Goal: Use online tool/utility: Utilize a website feature to perform a specific function

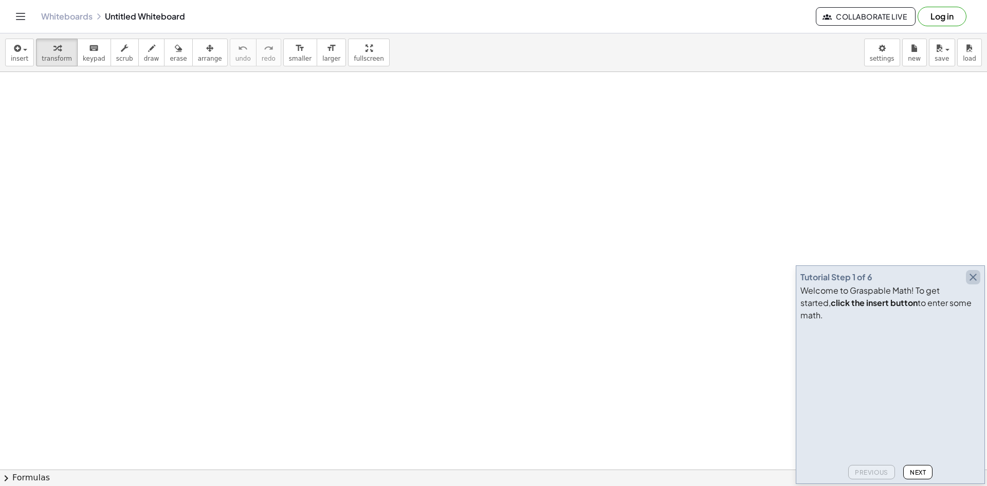
click at [974, 283] on icon "button" at bounding box center [973, 277] width 12 height 12
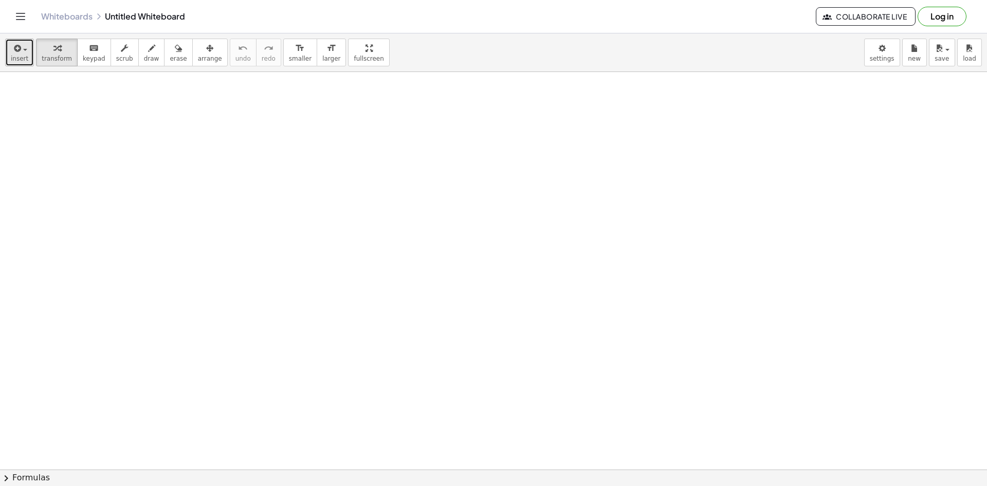
click at [26, 62] on span "insert" at bounding box center [19, 58] width 17 height 7
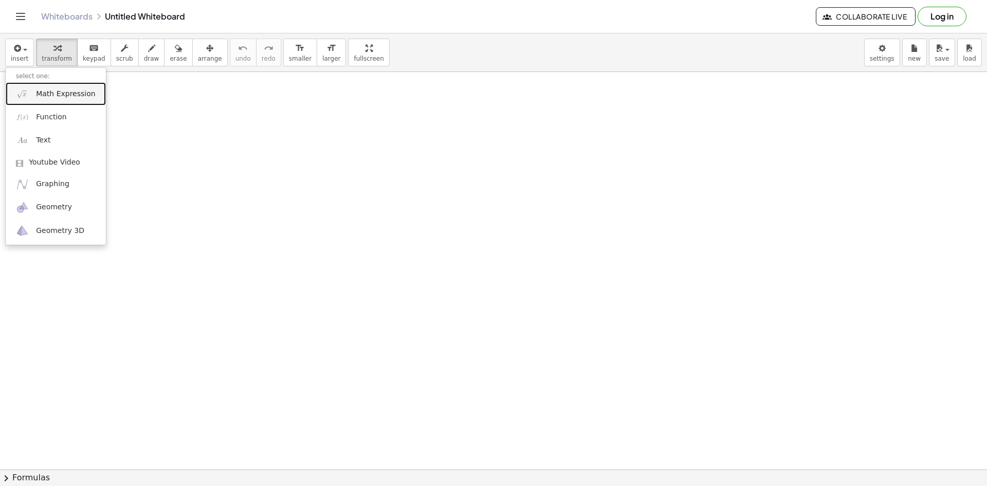
click at [72, 101] on link "Math Expression" at bounding box center [56, 93] width 100 height 23
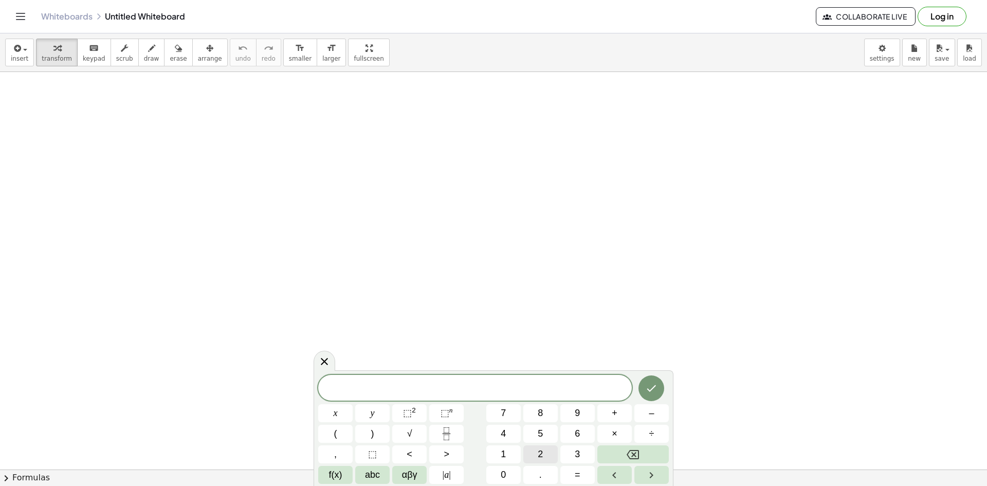
click at [526, 453] on button "2" at bounding box center [540, 454] width 34 height 18
click at [378, 477] on span "abc" at bounding box center [372, 475] width 15 height 14
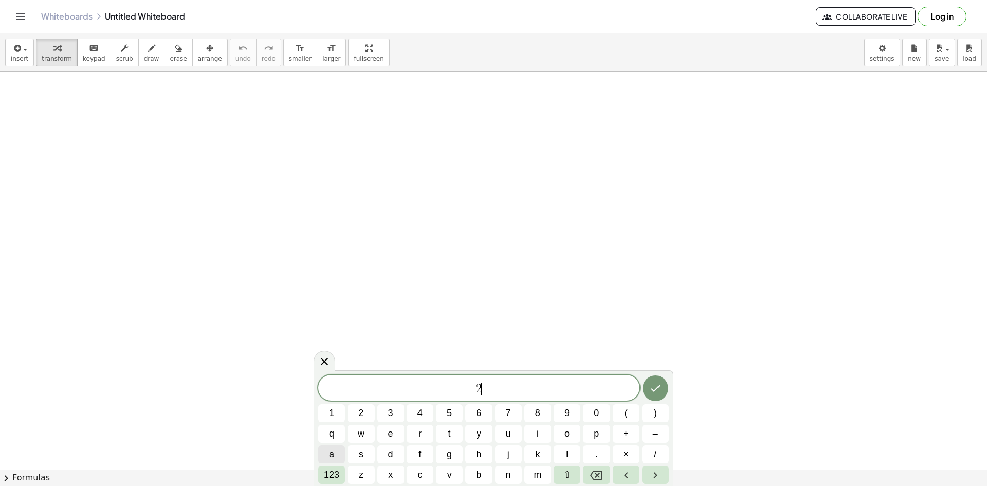
click at [339, 449] on button "a" at bounding box center [331, 454] width 27 height 18
click at [341, 474] on button "123" at bounding box center [331, 475] width 27 height 18
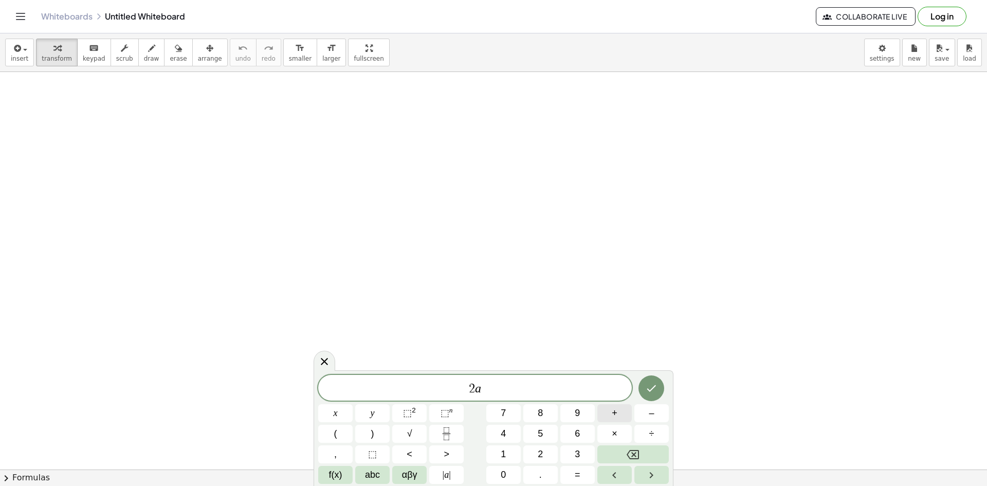
click at [615, 416] on span "+" at bounding box center [615, 413] width 6 height 14
click at [506, 410] on button "7" at bounding box center [503, 413] width 34 height 18
click at [643, 410] on button "–" at bounding box center [651, 413] width 34 height 18
click at [535, 435] on button "5" at bounding box center [540, 434] width 34 height 18
click at [643, 415] on button "–" at bounding box center [651, 413] width 34 height 18
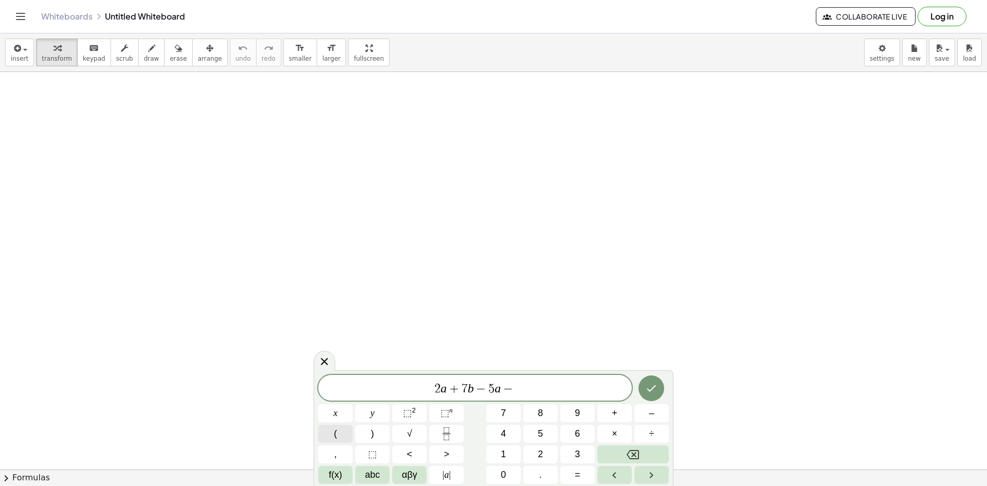
click at [345, 428] on button "(" at bounding box center [335, 434] width 34 height 18
click at [655, 415] on button "–" at bounding box center [651, 413] width 34 height 18
click at [379, 436] on button ")" at bounding box center [372, 434] width 34 height 18
click at [655, 422] on button "–" at bounding box center [651, 413] width 34 height 18
click at [562, 392] on span "2 a + 7 b − 5 a − ( 7 a − 2 a ) − ​" at bounding box center [475, 387] width 314 height 17
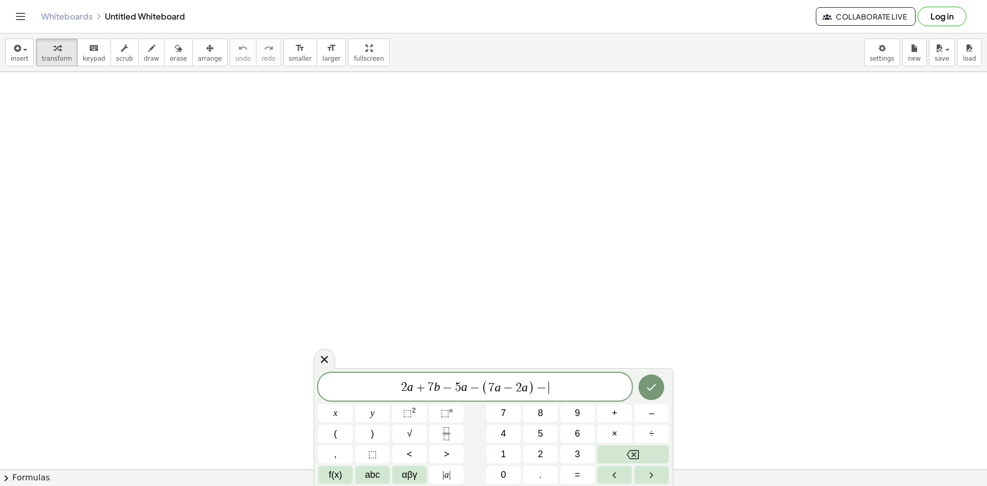
click at [571, 384] on span "2 a + 7 b − 5 a − ( 7 a − 2 a ) − ​" at bounding box center [475, 387] width 314 height 17
click at [614, 413] on span "+" at bounding box center [615, 413] width 6 height 14
click at [647, 412] on button "–" at bounding box center [651, 413] width 34 height 18
click at [604, 388] on span "2 a + 7 b − 5 a − ( 7 a − 2 a ) − 4 b + a − b ​" at bounding box center [475, 387] width 314 height 17
click at [653, 391] on icon "Done" at bounding box center [651, 387] width 12 height 12
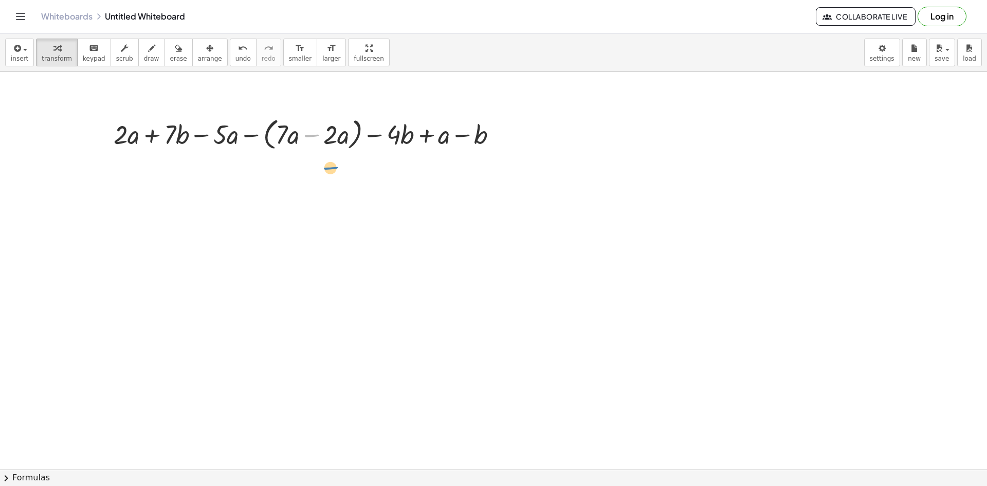
drag, startPoint x: 301, startPoint y: 138, endPoint x: 342, endPoint y: 192, distance: 68.6
click at [332, 136] on div at bounding box center [309, 133] width 403 height 39
click at [336, 136] on div at bounding box center [309, 133] width 403 height 39
click at [346, 139] on div at bounding box center [309, 133] width 403 height 39
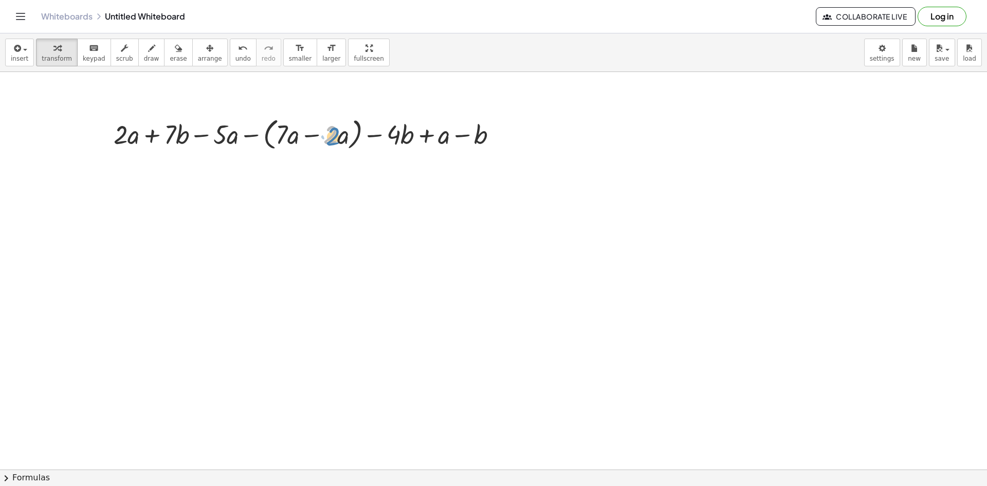
click at [330, 137] on div at bounding box center [309, 133] width 403 height 39
click at [237, 136] on div at bounding box center [309, 133] width 403 height 39
click at [282, 133] on div at bounding box center [309, 133] width 403 height 39
drag, startPoint x: 504, startPoint y: 133, endPoint x: 502, endPoint y: 160, distance: 27.4
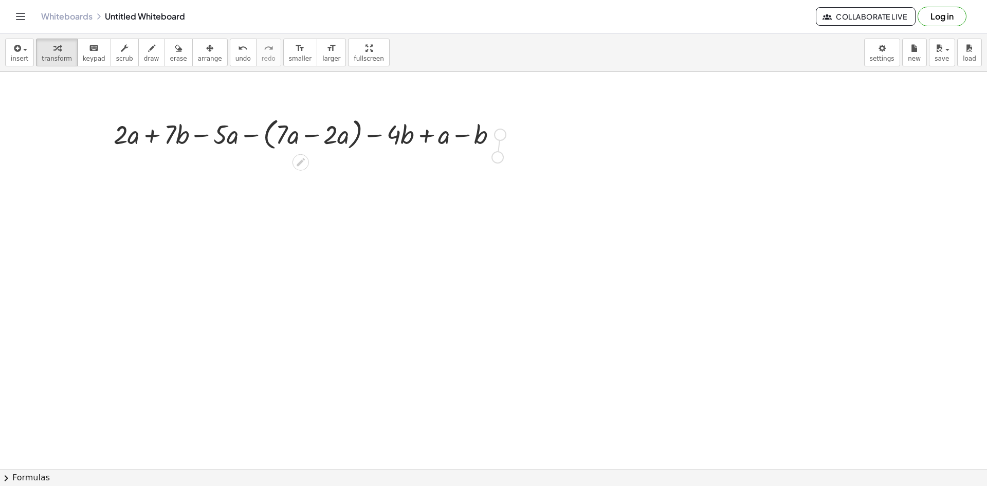
drag, startPoint x: 502, startPoint y: 132, endPoint x: 523, endPoint y: 154, distance: 30.5
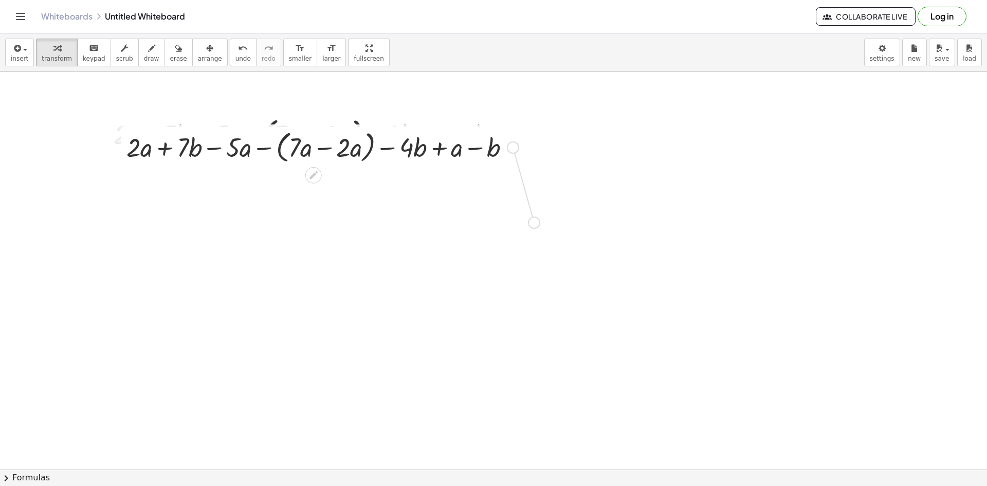
drag, startPoint x: 515, startPoint y: 148, endPoint x: 538, endPoint y: 225, distance: 80.5
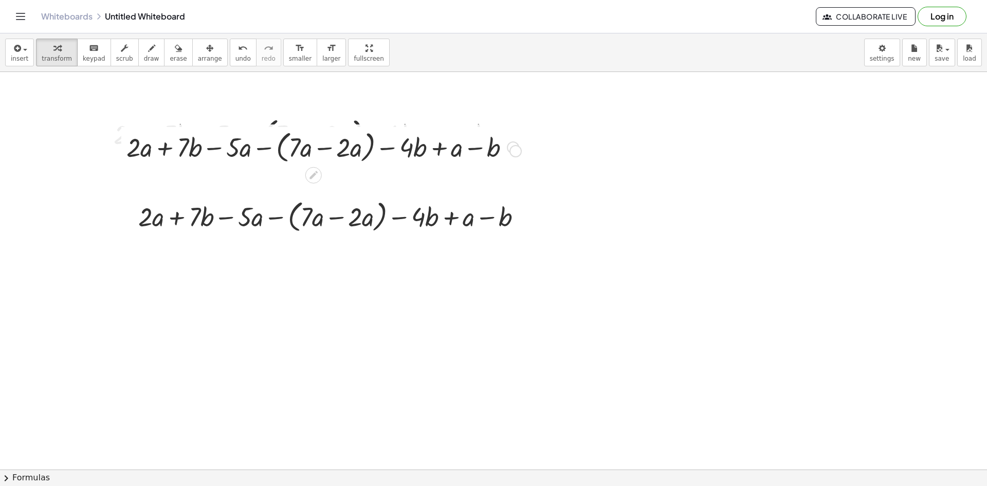
drag, startPoint x: 514, startPoint y: 148, endPoint x: 509, endPoint y: 149, distance: 5.2
click at [509, 149] on div at bounding box center [513, 147] width 11 height 11
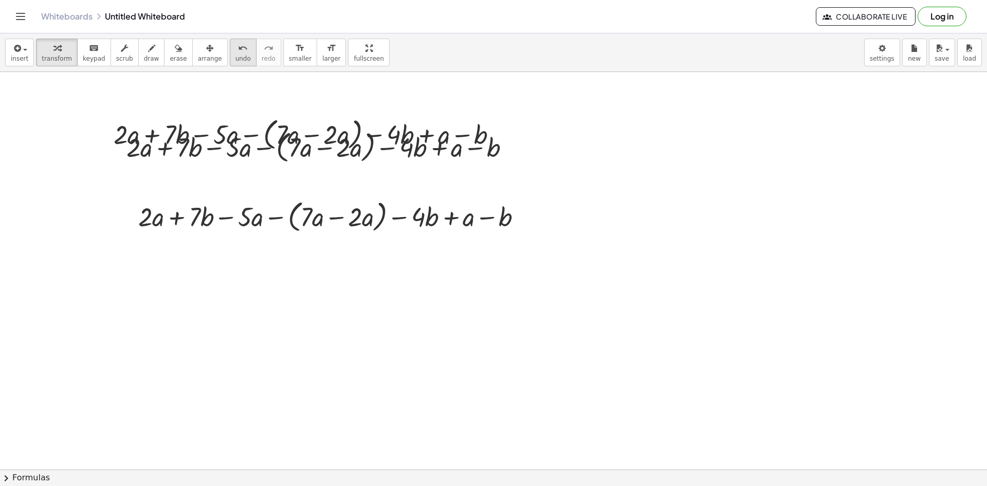
click at [235, 57] on span "undo" at bounding box center [242, 58] width 15 height 7
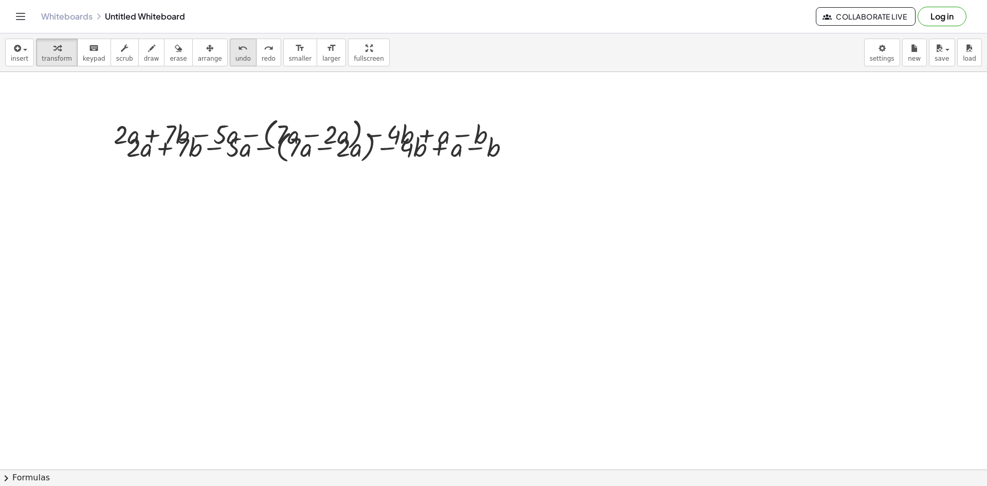
click at [235, 57] on span "undo" at bounding box center [242, 58] width 15 height 7
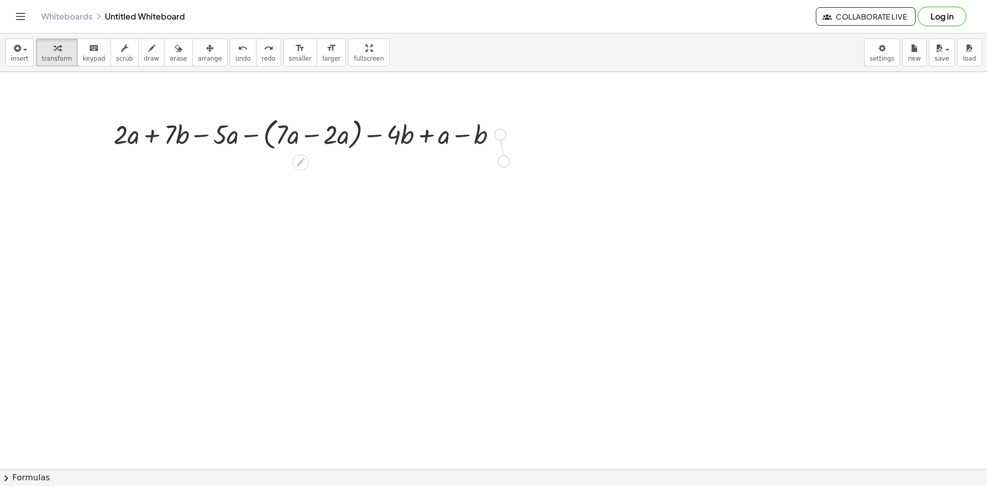
drag, startPoint x: 504, startPoint y: 137, endPoint x: 507, endPoint y: 168, distance: 31.6
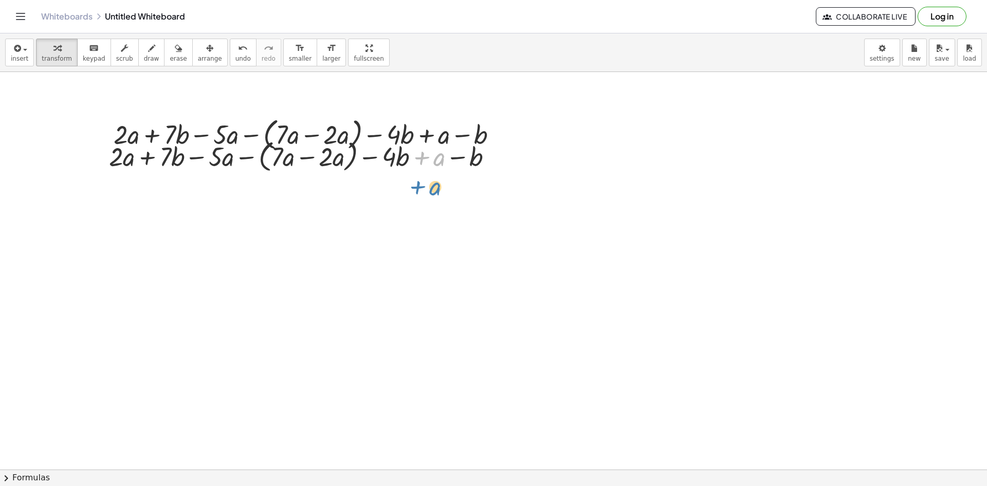
drag, startPoint x: 411, startPoint y: 154, endPoint x: 407, endPoint y: 183, distance: 29.6
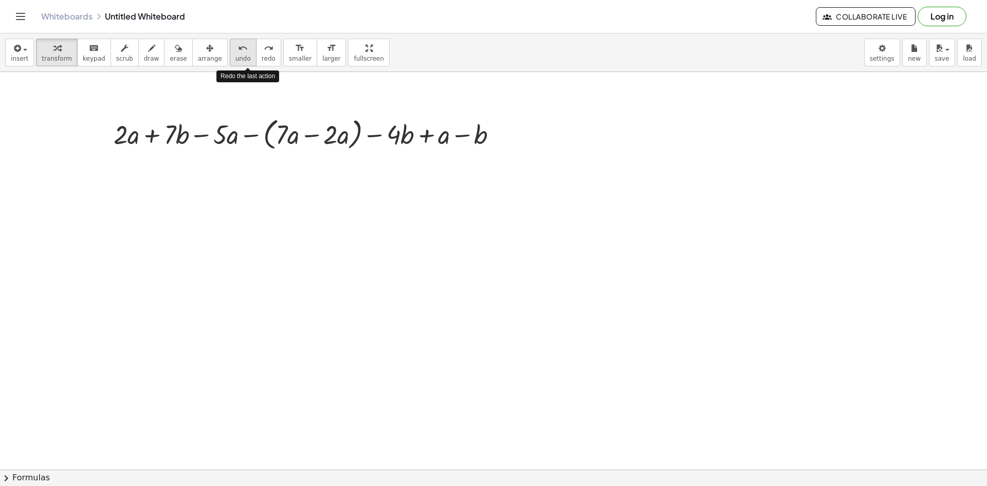
click at [232, 60] on button "undo undo" at bounding box center [243, 53] width 27 height 28
drag, startPoint x: 499, startPoint y: 134, endPoint x: 503, endPoint y: 192, distance: 58.3
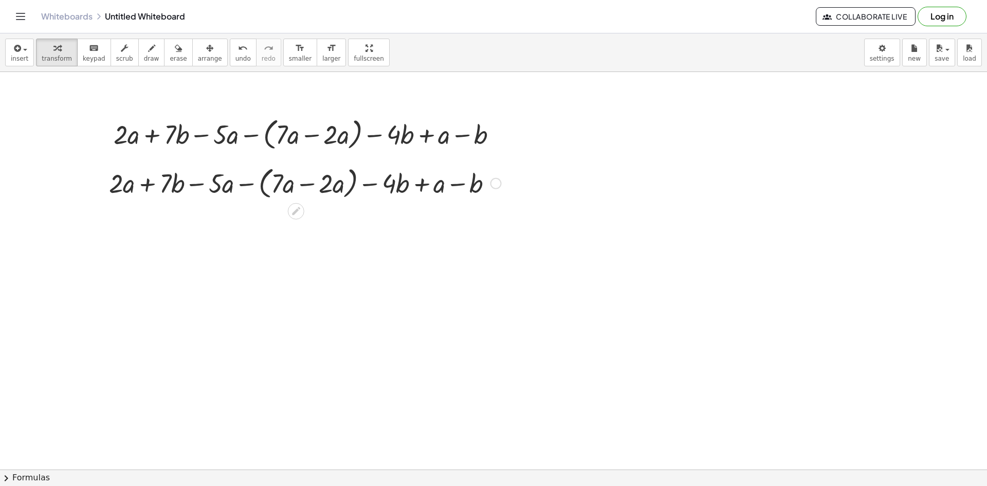
click at [304, 186] on div at bounding box center [305, 182] width 403 height 39
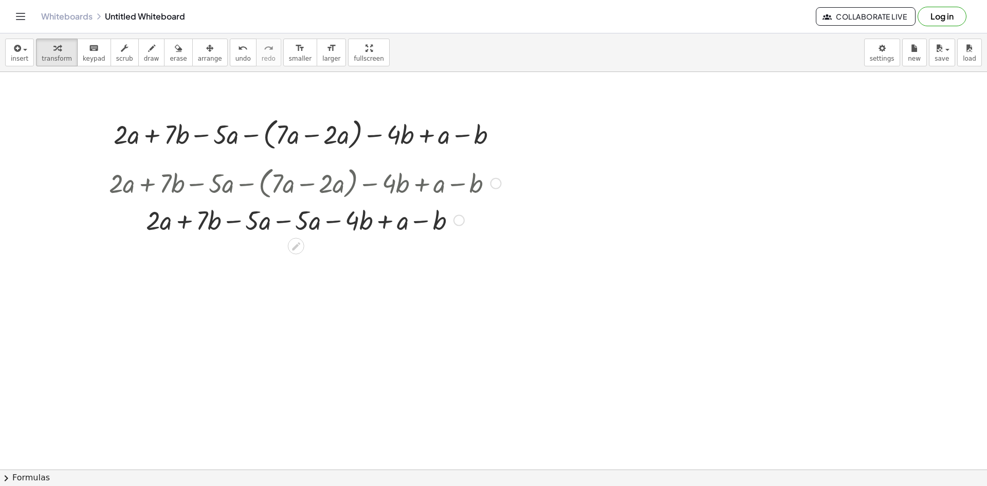
drag, startPoint x: 304, startPoint y: 187, endPoint x: 311, endPoint y: 187, distance: 6.2
click at [312, 185] on div at bounding box center [305, 182] width 403 height 39
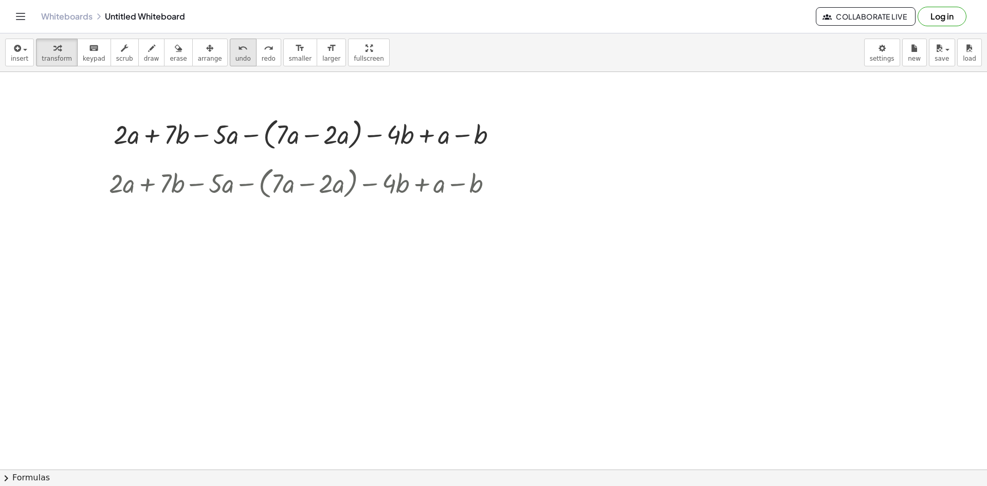
click at [230, 64] on button "undo undo" at bounding box center [243, 53] width 27 height 28
click at [277, 180] on div at bounding box center [305, 182] width 403 height 39
click at [285, 188] on div at bounding box center [305, 182] width 403 height 39
click at [287, 188] on div at bounding box center [305, 182] width 403 height 39
click at [308, 185] on div at bounding box center [305, 182] width 403 height 39
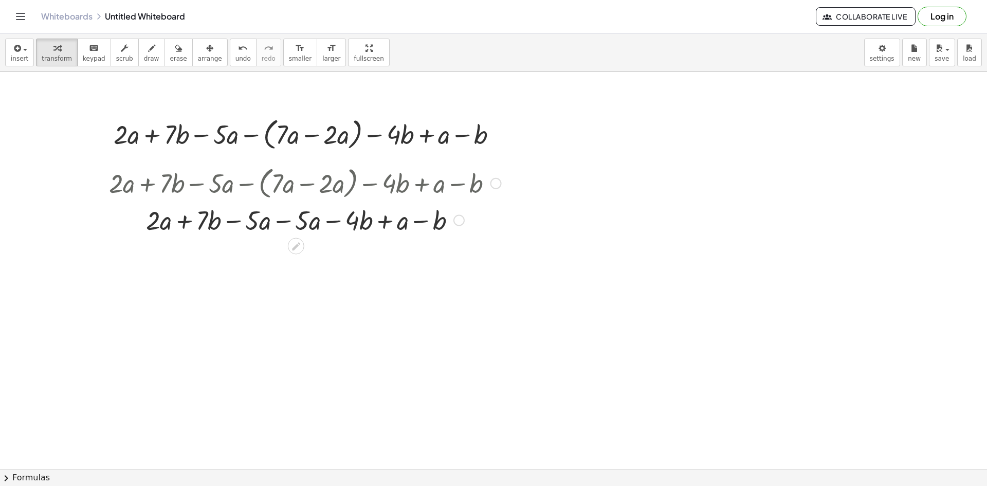
click at [283, 222] on div at bounding box center [305, 219] width 403 height 35
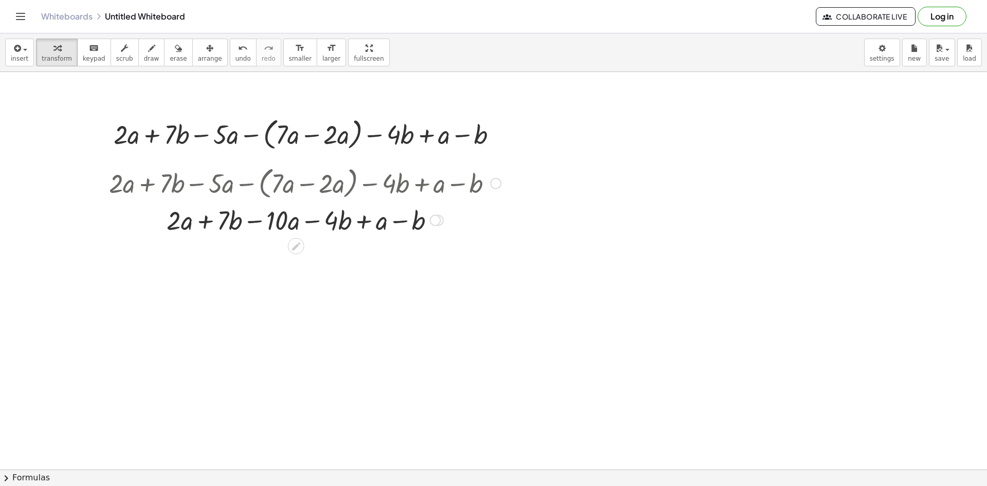
click at [207, 224] on div at bounding box center [305, 219] width 403 height 35
click at [255, 221] on div at bounding box center [305, 219] width 403 height 35
click at [270, 223] on div at bounding box center [305, 219] width 403 height 35
click at [191, 219] on div at bounding box center [305, 219] width 403 height 35
drag, startPoint x: 159, startPoint y: 220, endPoint x: 256, endPoint y: 224, distance: 96.7
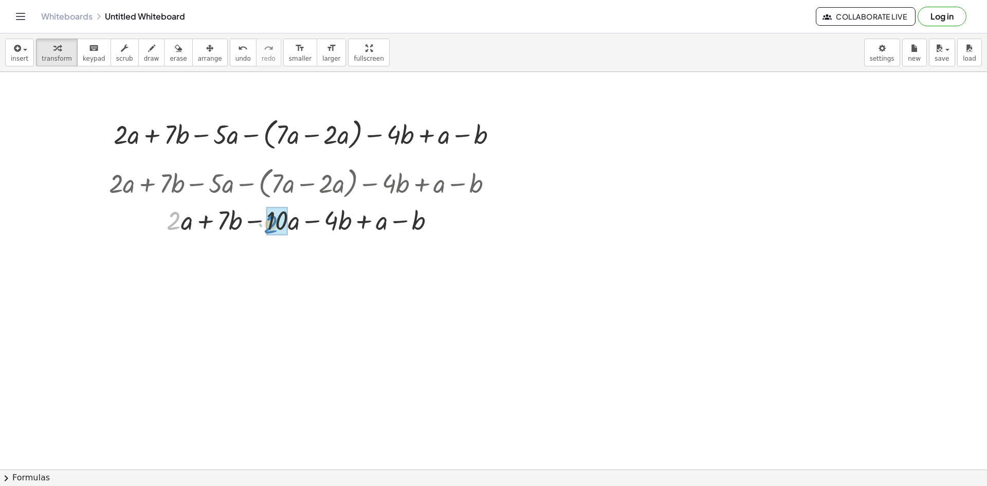
click at [256, 224] on div at bounding box center [305, 219] width 403 height 35
click at [234, 58] on button "undo undo" at bounding box center [243, 53] width 27 height 28
click at [338, 223] on div at bounding box center [305, 219] width 390 height 35
drag, startPoint x: 344, startPoint y: 222, endPoint x: 339, endPoint y: 223, distance: 5.2
click at [339, 223] on div at bounding box center [305, 219] width 390 height 35
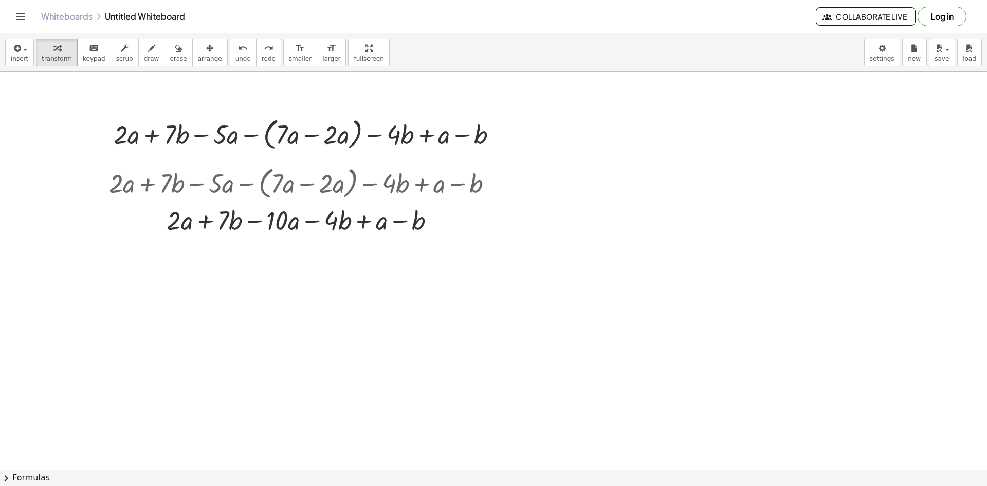
drag, startPoint x: 343, startPoint y: 216, endPoint x: 332, endPoint y: 289, distance: 74.4
click at [121, 54] on button "scrub" at bounding box center [125, 53] width 28 height 28
click at [148, 51] on icon "button" at bounding box center [151, 48] width 7 height 12
click at [170, 50] on div "button" at bounding box center [178, 48] width 17 height 12
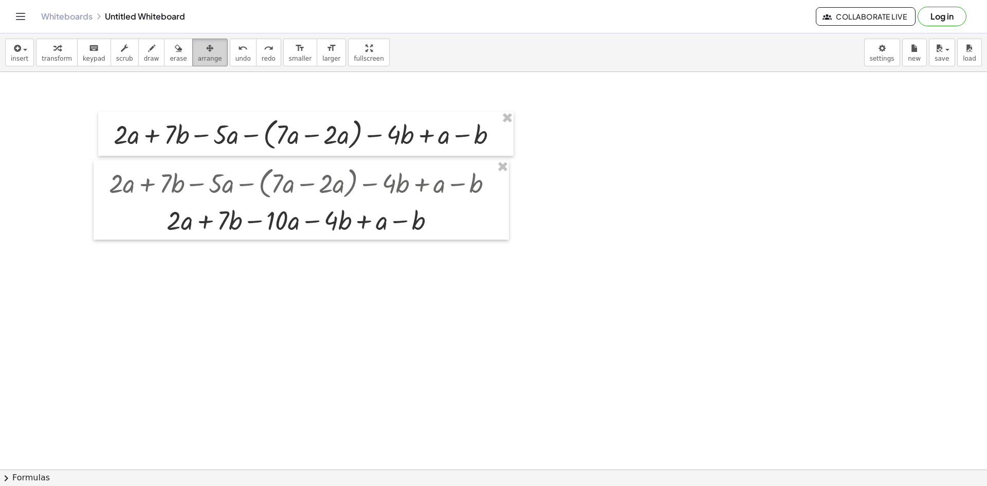
click at [198, 51] on div "button" at bounding box center [210, 48] width 24 height 12
click at [61, 55] on span "transform" at bounding box center [57, 58] width 30 height 7
click at [175, 224] on div at bounding box center [305, 219] width 390 height 35
click at [190, 222] on div at bounding box center [305, 219] width 390 height 35
drag, startPoint x: 184, startPoint y: 223, endPoint x: 130, endPoint y: 237, distance: 55.4
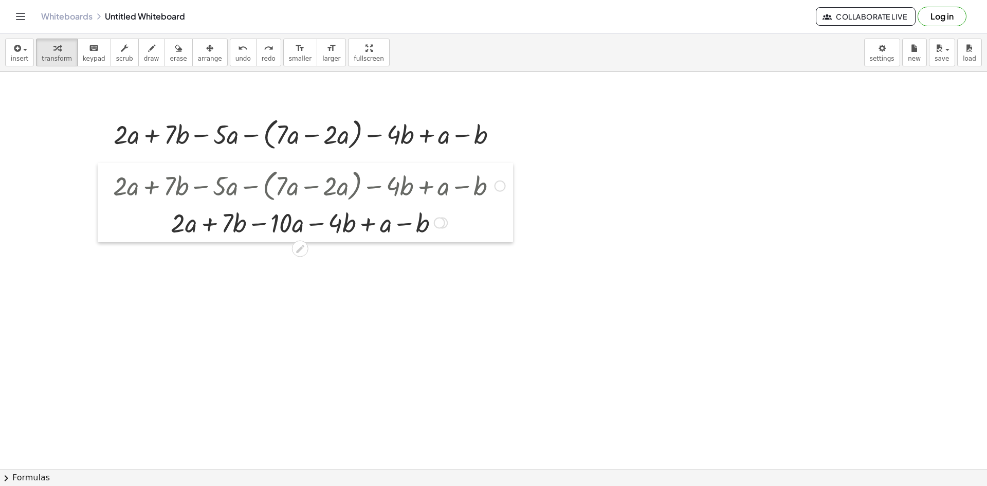
drag, startPoint x: 94, startPoint y: 222, endPoint x: 105, endPoint y: 225, distance: 11.6
click at [105, 225] on div at bounding box center [105, 202] width 15 height 79
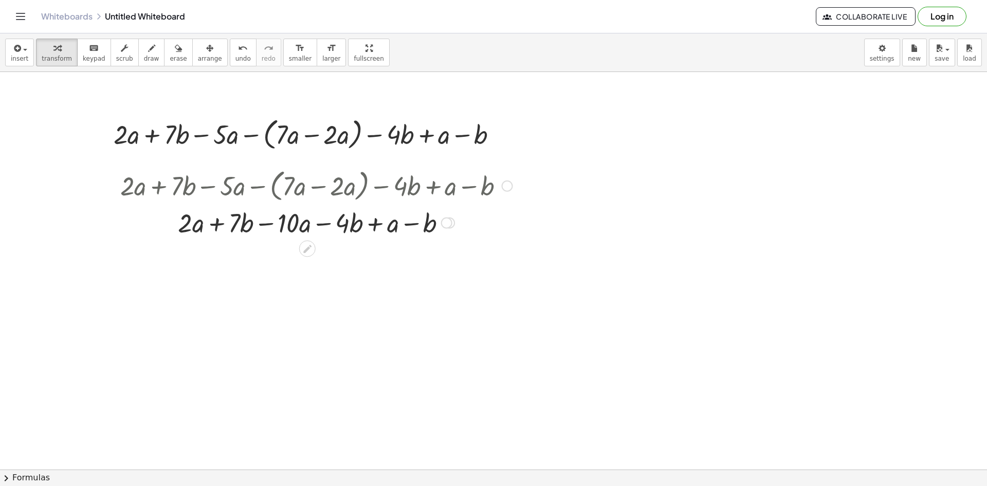
drag, startPoint x: 221, startPoint y: 266, endPoint x: 129, endPoint y: 201, distance: 113.3
click at [326, 137] on div at bounding box center [309, 133] width 403 height 39
drag, startPoint x: 316, startPoint y: 246, endPoint x: 380, endPoint y: 284, distance: 74.9
